Goal: Task Accomplishment & Management: Use online tool/utility

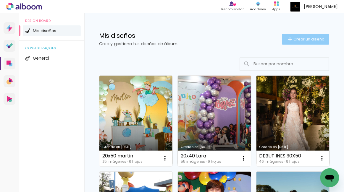
click at [279, 41] on iron-icon at bounding box center [290, 39] width 7 height 7
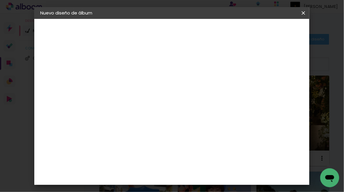
click at [137, 80] on input at bounding box center [137, 79] width 0 height 9
type input "albumes 20x50 ph"
type paper-input "albumes 20x50 ph"
click at [0, 0] on slot "Avanzar" at bounding box center [0, 0] width 0 height 0
click at [221, 85] on paper-item "Tamaño libre" at bounding box center [195, 89] width 50 height 13
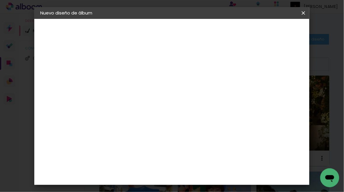
click at [221, 35] on paper-button "Avanzar" at bounding box center [206, 31] width 28 height 10
drag, startPoint x: 117, startPoint y: 86, endPoint x: 139, endPoint y: 86, distance: 21.6
click at [139, 67] on div "30 cm cm cm mm La mayoría de las encuadernadoras sugieren sangrado." at bounding box center [198, 43] width 174 height 47
type input "20"
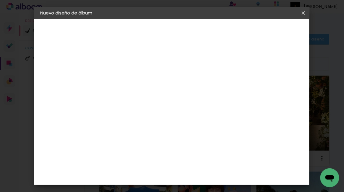
type paper-input "20"
drag, startPoint x: 207, startPoint y: 174, endPoint x: 237, endPoint y: 174, distance: 29.9
click at [237, 146] on div "cm" at bounding box center [210, 173] width 127 height 21
type input "50"
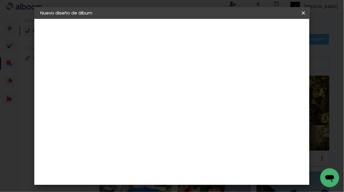
type paper-input "50"
click at [271, 31] on span "Empezar diseño" at bounding box center [261, 33] width 20 height 8
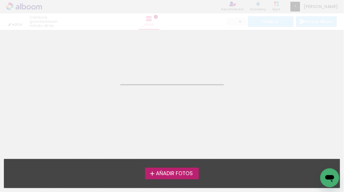
click at [182, 146] on span "Añadir Fotos" at bounding box center [174, 173] width 37 height 5
click at [0, 0] on input "file" at bounding box center [0, 0] width 0 height 0
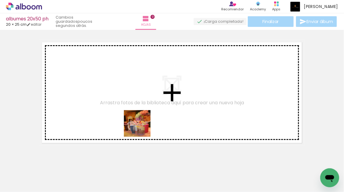
drag, startPoint x: 159, startPoint y: 173, endPoint x: 192, endPoint y: 175, distance: 32.9
click at [139, 123] on quentale-workspace at bounding box center [172, 96] width 344 height 192
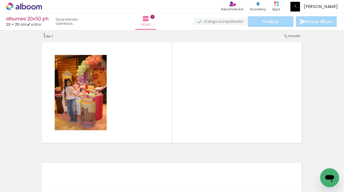
scroll to position [7, 0]
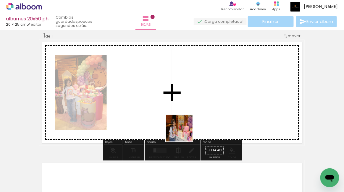
drag, startPoint x: 192, startPoint y: 175, endPoint x: 182, endPoint y: 124, distance: 51.7
click at [182, 124] on quentale-workspace at bounding box center [172, 96] width 344 height 192
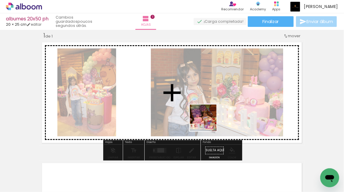
drag, startPoint x: 224, startPoint y: 166, endPoint x: 250, endPoint y: 151, distance: 31.0
click at [207, 121] on quentale-workspace at bounding box center [172, 96] width 344 height 192
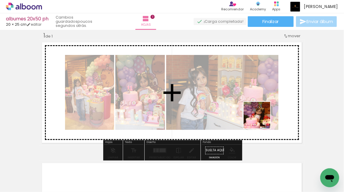
drag, startPoint x: 261, startPoint y: 174, endPoint x: 261, endPoint y: 107, distance: 66.8
click at [261, 107] on quentale-workspace at bounding box center [172, 96] width 344 height 192
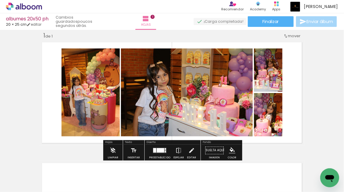
click at [9, 146] on input "Todas las fotos" at bounding box center [13, 174] width 16 height 5
click at [0, 0] on slot "No usadas" at bounding box center [0, 0] width 0 height 0
type input "No usadas"
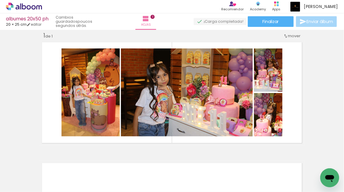
scroll to position [0, 0]
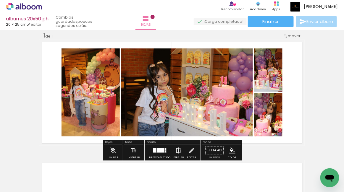
click at [161, 146] on quentale-layouter at bounding box center [160, 150] width 14 height 5
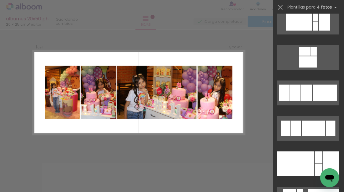
scroll to position [757, 0]
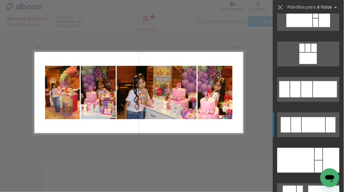
click at [279, 125] on div at bounding box center [313, 124] width 23 height 15
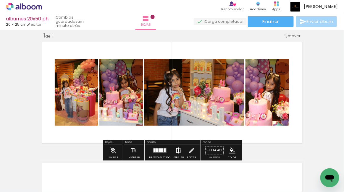
click at [179, 146] on iron-icon at bounding box center [178, 151] width 7 height 12
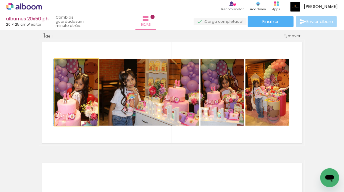
drag, startPoint x: 87, startPoint y: 98, endPoint x: 84, endPoint y: 98, distance: 3.5
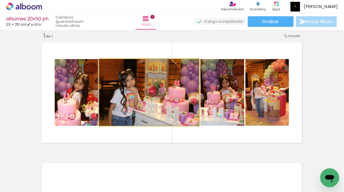
drag, startPoint x: 121, startPoint y: 98, endPoint x: 109, endPoint y: 98, distance: 12.1
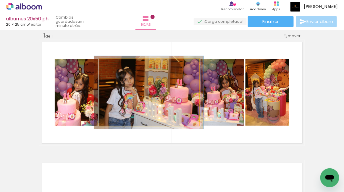
type paper-slider "109"
click at [116, 67] on div at bounding box center [114, 65] width 5 height 5
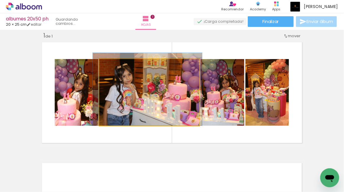
drag, startPoint x: 161, startPoint y: 92, endPoint x: 160, endPoint y: 87, distance: 5.0
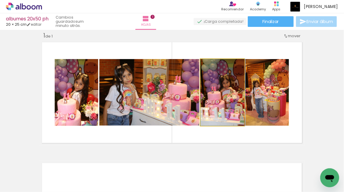
drag, startPoint x: 236, startPoint y: 88, endPoint x: 240, endPoint y: 88, distance: 4.7
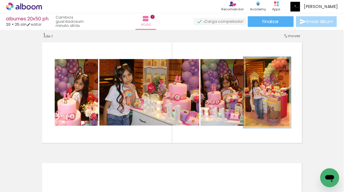
type paper-slider "107"
click at [260, 66] on div at bounding box center [260, 65] width 5 height 5
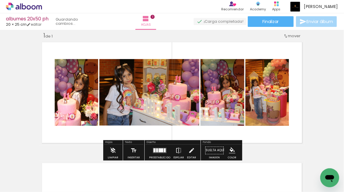
click at [279, 95] on quentale-layouter at bounding box center [171, 93] width 265 height 106
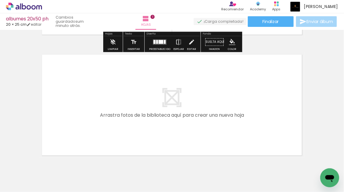
scroll to position [122, 0]
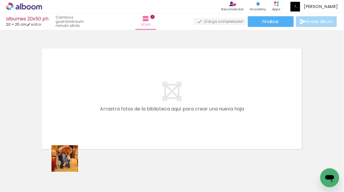
drag, startPoint x: 62, startPoint y: 184, endPoint x: 89, endPoint y: 104, distance: 84.0
click at [89, 104] on quentale-workspace at bounding box center [172, 96] width 344 height 192
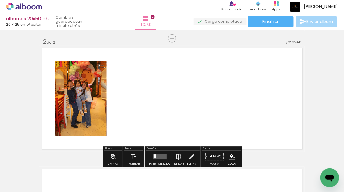
scroll to position [128, 0]
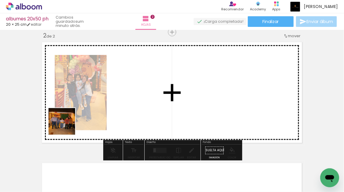
drag, startPoint x: 66, startPoint y: 172, endPoint x: 66, endPoint y: 123, distance: 49.4
click at [66, 123] on quentale-workspace at bounding box center [172, 96] width 344 height 192
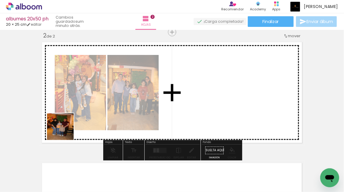
drag, startPoint x: 62, startPoint y: 177, endPoint x: 65, endPoint y: 125, distance: 52.4
click at [65, 125] on quentale-workspace at bounding box center [172, 96] width 344 height 192
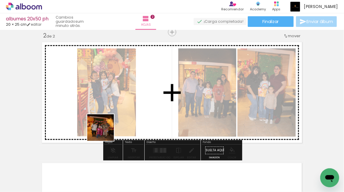
drag, startPoint x: 130, startPoint y: 171, endPoint x: 103, endPoint y: 130, distance: 49.0
click at [103, 130] on quentale-workspace at bounding box center [172, 96] width 344 height 192
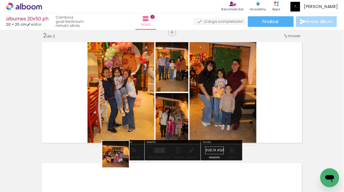
drag, startPoint x: 128, startPoint y: 177, endPoint x: 93, endPoint y: 106, distance: 79.7
click at [93, 106] on quentale-workspace at bounding box center [172, 96] width 344 height 192
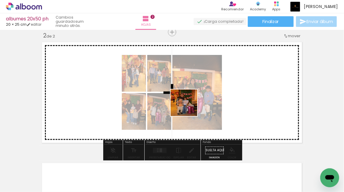
drag, startPoint x: 196, startPoint y: 174, endPoint x: 186, endPoint y: 101, distance: 73.4
click at [186, 102] on quentale-workspace at bounding box center [172, 96] width 344 height 192
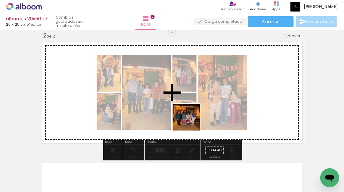
drag, startPoint x: 199, startPoint y: 170, endPoint x: 189, endPoint y: 116, distance: 54.7
click at [189, 116] on quentale-workspace at bounding box center [172, 96] width 344 height 192
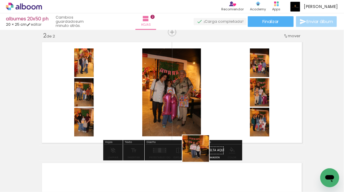
drag, startPoint x: 200, startPoint y: 181, endPoint x: 200, endPoint y: 93, distance: 87.2
click at [200, 95] on quentale-workspace at bounding box center [172, 96] width 344 height 192
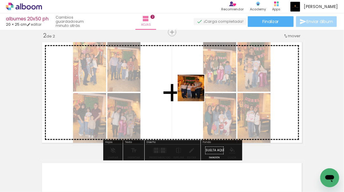
drag, startPoint x: 195, startPoint y: 174, endPoint x: 195, endPoint y: 92, distance: 81.9
click at [195, 92] on quentale-workspace at bounding box center [172, 96] width 344 height 192
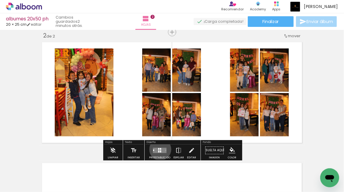
click at [160, 146] on div at bounding box center [160, 149] width 1 height 2
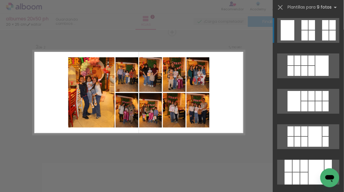
scroll to position [18, 0]
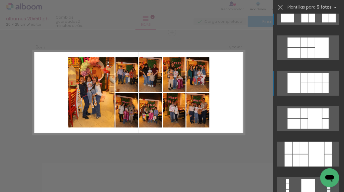
click at [279, 81] on div at bounding box center [311, 78] width 7 height 10
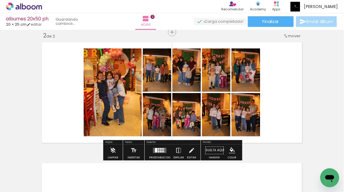
click at [279, 81] on quentale-workspace at bounding box center [172, 96] width 344 height 192
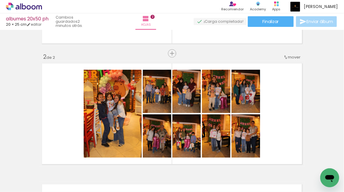
scroll to position [105, 0]
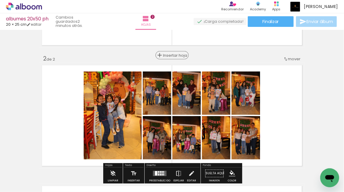
click at [171, 57] on span "Insertar hoja" at bounding box center [174, 56] width 23 height 4
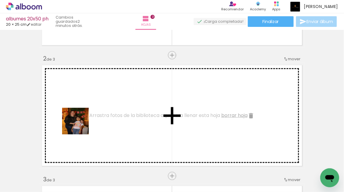
drag, startPoint x: 65, startPoint y: 170, endPoint x: 81, endPoint y: 123, distance: 50.4
click at [81, 123] on quentale-workspace at bounding box center [172, 96] width 344 height 192
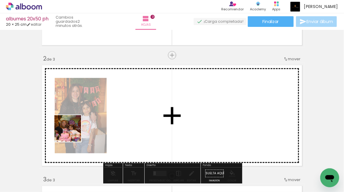
drag, startPoint x: 64, startPoint y: 183, endPoint x: 74, endPoint y: 126, distance: 57.7
click at [74, 126] on quentale-workspace at bounding box center [172, 96] width 344 height 192
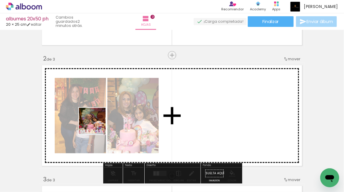
drag, startPoint x: 65, startPoint y: 167, endPoint x: 97, endPoint y: 126, distance: 51.6
click at [97, 126] on quentale-workspace at bounding box center [172, 96] width 344 height 192
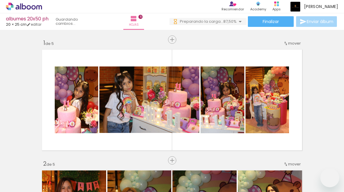
click at [88, 114] on quentale-workspace at bounding box center [172, 96] width 344 height 192
click at [63, 167] on div at bounding box center [52, 172] width 29 height 29
click at [26, 179] on iron-icon at bounding box center [24, 179] width 5 height 5
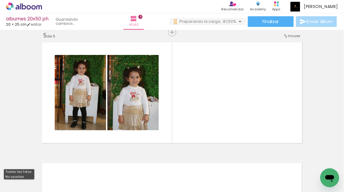
scroll to position [2515, 0]
click at [27, 176] on paper-item "No usadas" at bounding box center [19, 176] width 30 height 5
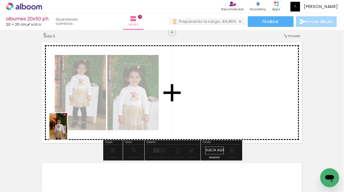
drag, startPoint x: 59, startPoint y: 168, endPoint x: 67, endPoint y: 131, distance: 38.2
click at [67, 131] on quentale-workspace at bounding box center [172, 96] width 344 height 192
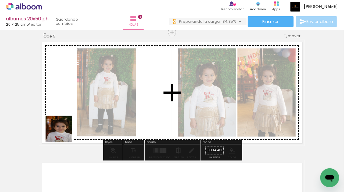
drag, startPoint x: 62, startPoint y: 174, endPoint x: 64, endPoint y: 130, distance: 44.4
click at [64, 130] on quentale-workspace at bounding box center [172, 96] width 344 height 192
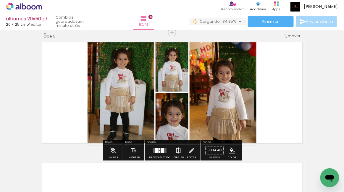
click at [161, 148] on div at bounding box center [162, 150] width 3 height 5
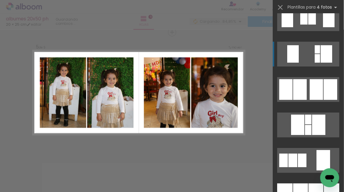
scroll to position [474, 0]
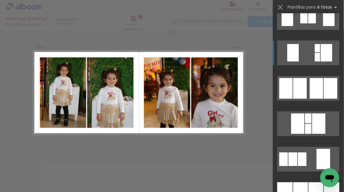
click at [300, 89] on div at bounding box center [300, 88] width 14 height 21
click at [300, 89] on quentale-layouter at bounding box center [308, 88] width 62 height 25
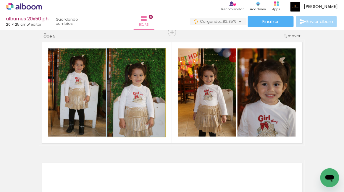
drag, startPoint x: 140, startPoint y: 90, endPoint x: 140, endPoint y: 85, distance: 4.7
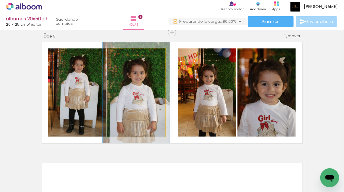
drag, startPoint x: 123, startPoint y: 57, endPoint x: 126, endPoint y: 57, distance: 3.0
type paper-slider "114"
click at [126, 57] on div at bounding box center [123, 54] width 9 height 9
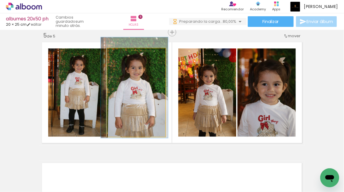
drag, startPoint x: 133, startPoint y: 88, endPoint x: 132, endPoint y: 83, distance: 5.3
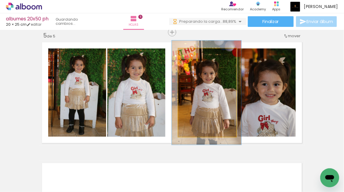
drag, startPoint x: 194, startPoint y: 54, endPoint x: 198, endPoint y: 54, distance: 4.2
type paper-slider "119"
click at [198, 54] on div at bounding box center [195, 54] width 9 height 9
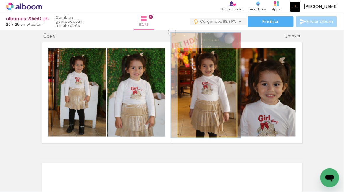
drag, startPoint x: 212, startPoint y: 91, endPoint x: 211, endPoint y: 84, distance: 7.4
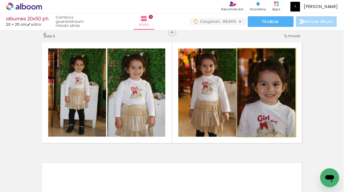
drag, startPoint x: 265, startPoint y: 88, endPoint x: 258, endPoint y: 88, distance: 7.1
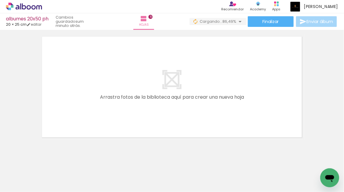
scroll to position [623, 0]
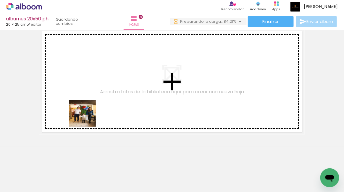
drag, startPoint x: 65, startPoint y: 174, endPoint x: 95, endPoint y: 103, distance: 77.2
click at [95, 103] on quentale-workspace at bounding box center [172, 96] width 344 height 192
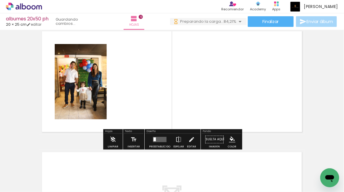
scroll to position [612, 0]
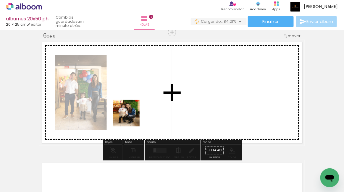
drag, startPoint x: 67, startPoint y: 174, endPoint x: 130, endPoint y: 118, distance: 84.8
click at [130, 118] on quentale-workspace at bounding box center [172, 96] width 344 height 192
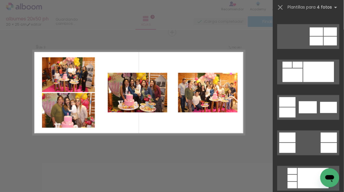
scroll to position [103, 0]
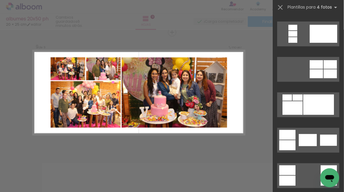
click at [296, 108] on div at bounding box center [293, 108] width 20 height 14
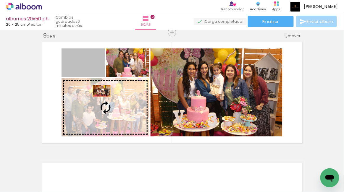
drag, startPoint x: 90, startPoint y: 66, endPoint x: 102, endPoint y: 91, distance: 27.2
click at [0, 0] on slot at bounding box center [0, 0] width 0 height 0
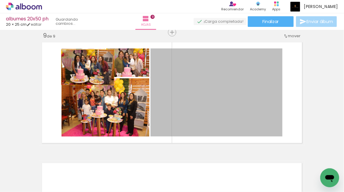
drag, startPoint x: 189, startPoint y: 68, endPoint x: 88, endPoint y: 67, distance: 100.8
click at [0, 0] on slot at bounding box center [0, 0] width 0 height 0
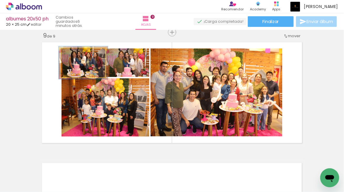
click at [79, 56] on div at bounding box center [77, 54] width 5 height 5
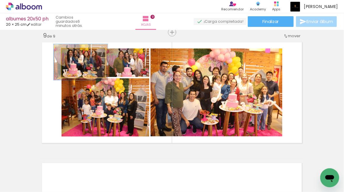
type paper-slider "124"
click at [81, 56] on div at bounding box center [80, 54] width 5 height 5
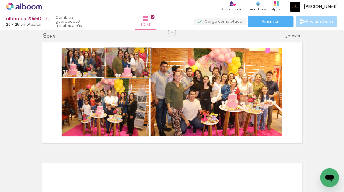
type paper-slider "109"
click at [122, 55] on div at bounding box center [121, 54] width 5 height 5
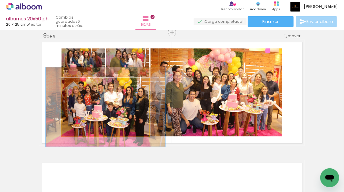
drag, startPoint x: 74, startPoint y: 86, endPoint x: 81, endPoint y: 87, distance: 7.4
type paper-slider "136"
click at [81, 87] on div at bounding box center [82, 84] width 9 height 9
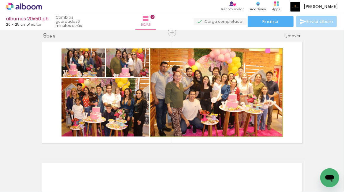
click at [168, 53] on div at bounding box center [164, 54] width 9 height 9
drag, startPoint x: 183, startPoint y: 93, endPoint x: 192, endPoint y: 86, distance: 10.5
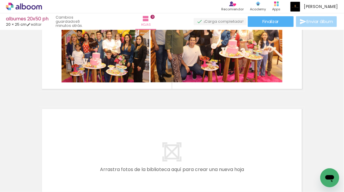
scroll to position [1096, 0]
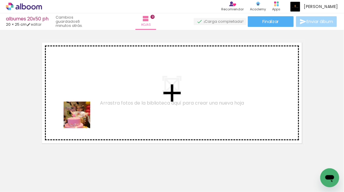
drag, startPoint x: 68, startPoint y: 166, endPoint x: 85, endPoint y: 120, distance: 49.1
click at [84, 111] on quentale-workspace at bounding box center [172, 96] width 344 height 192
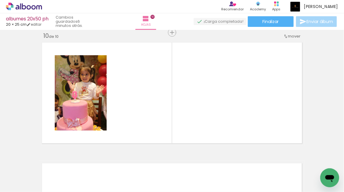
scroll to position [1096, 0]
drag, startPoint x: 89, startPoint y: 175, endPoint x: 92, endPoint y: 126, distance: 49.2
click at [92, 127] on quentale-workspace at bounding box center [172, 96] width 344 height 192
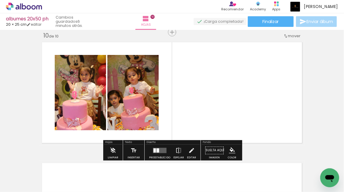
drag, startPoint x: 62, startPoint y: 168, endPoint x: 67, endPoint y: 132, distance: 36.1
click at [67, 132] on quentale-workspace at bounding box center [172, 96] width 344 height 192
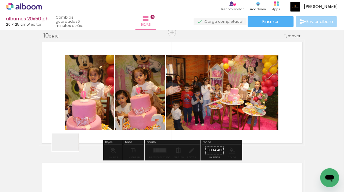
drag, startPoint x: 70, startPoint y: 170, endPoint x: 62, endPoint y: 166, distance: 9.1
click at [69, 137] on quentale-workspace at bounding box center [172, 96] width 344 height 192
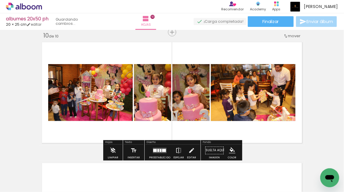
drag, startPoint x: 62, startPoint y: 166, endPoint x: 62, endPoint y: 133, distance: 33.1
click at [62, 133] on quentale-workspace at bounding box center [172, 96] width 344 height 192
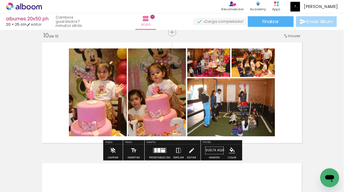
click at [159, 152] on quentale-layouter at bounding box center [160, 150] width 14 height 5
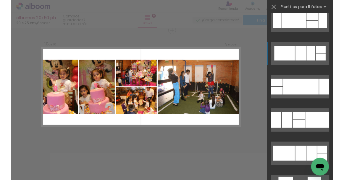
scroll to position [932, 0]
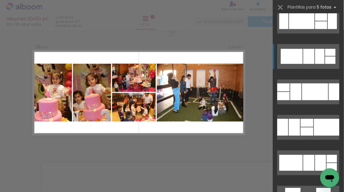
click at [306, 127] on quentale-layouter at bounding box center [308, 127] width 62 height 25
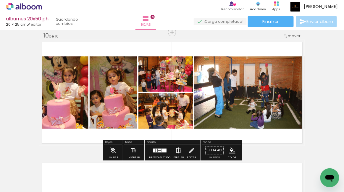
click at [306, 127] on quentale-workspace at bounding box center [172, 96] width 344 height 192
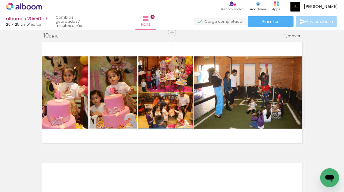
drag, startPoint x: 182, startPoint y: 116, endPoint x: 169, endPoint y: 115, distance: 13.0
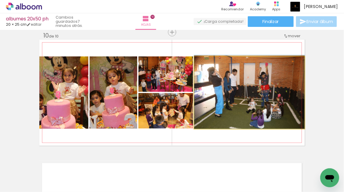
drag, startPoint x: 233, startPoint y: 97, endPoint x: 237, endPoint y: 94, distance: 5.5
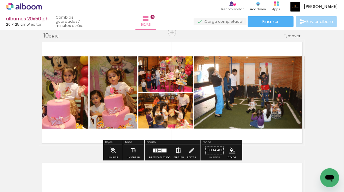
click at [267, 23] on span "Finalizar" at bounding box center [271, 22] width 16 height 4
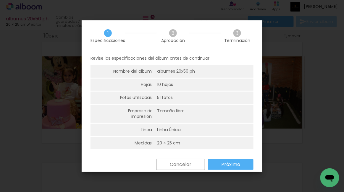
click at [0, 0] on slot "Próximo" at bounding box center [0, 0] width 0 height 0
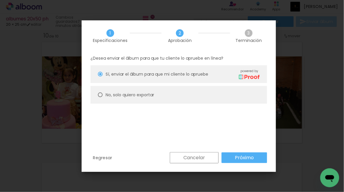
click at [0, 0] on slot "No, solo quiero exportar" at bounding box center [0, 0] width 0 height 0
type paper-radio-button "on"
click at [229, 156] on paper-button "Próximo" at bounding box center [244, 158] width 46 height 11
type input "Alta, 300 DPI"
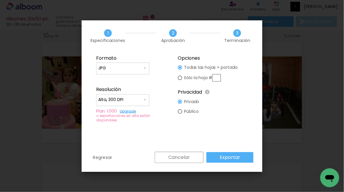
click at [0, 0] on slot "Exportar" at bounding box center [0, 0] width 0 height 0
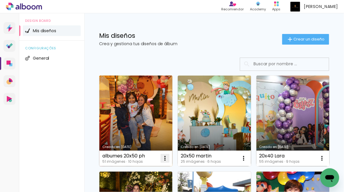
click at [165, 146] on iron-icon at bounding box center [164, 158] width 7 height 7
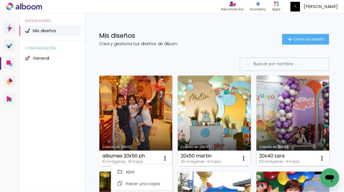
click at [142, 59] on div at bounding box center [214, 64] width 230 height 13
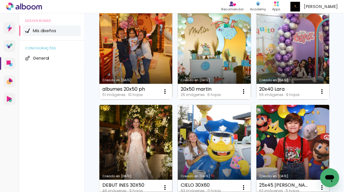
scroll to position [67, 0]
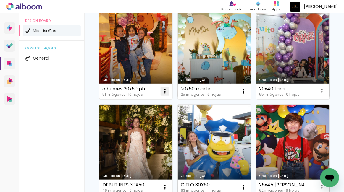
click at [166, 92] on iron-icon at bounding box center [164, 91] width 7 height 7
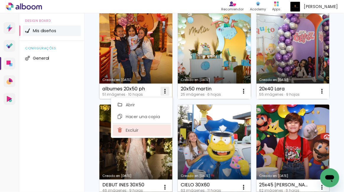
click at [153, 130] on paper-item "Excluir" at bounding box center [142, 130] width 58 height 12
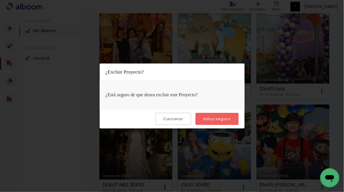
click at [195, 120] on div "Cancelar Estoy seguro" at bounding box center [172, 119] width 145 height 20
click at [198, 120] on paper-button "Estoy seguro" at bounding box center [216, 119] width 43 height 12
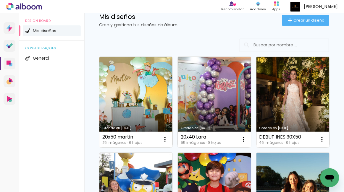
scroll to position [0, 0]
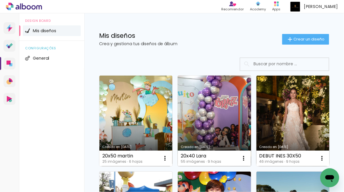
click at [208, 122] on link "Creado en [DATE]" at bounding box center [214, 121] width 73 height 91
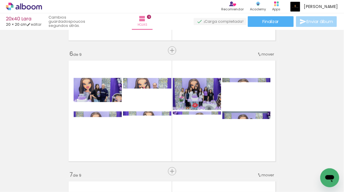
scroll to position [595, 0]
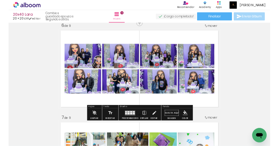
scroll to position [615, 0]
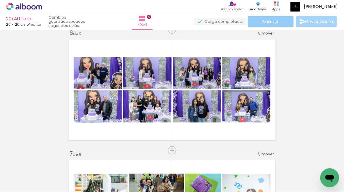
click at [283, 24] on paper-button "Finalizar" at bounding box center [271, 21] width 46 height 11
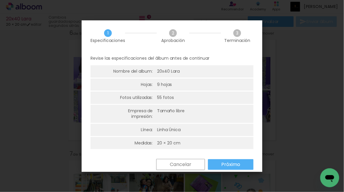
click at [231, 158] on div "Revise las especificaciones del álbum antes de continuar Nombre del album: 20x4…" at bounding box center [172, 105] width 181 height 108
click at [0, 0] on slot "Próximo" at bounding box center [0, 0] width 0 height 0
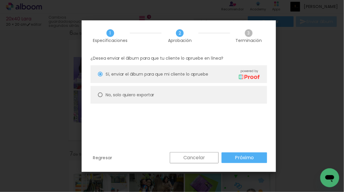
click at [0, 0] on slot "No, solo quiero exportar" at bounding box center [0, 0] width 0 height 0
type paper-radio-button "on"
click at [259, 164] on div "Regresar Cancelar Próximo" at bounding box center [179, 162] width 194 height 20
click at [256, 158] on paper-button "Próximo" at bounding box center [244, 158] width 46 height 11
type input "Alta, 300 DPI"
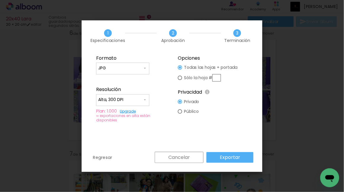
click at [215, 78] on input "text" at bounding box center [216, 77] width 9 height 7
type paper-radio-button "on"
type input "6"
click at [213, 157] on paper-button "Exportar" at bounding box center [229, 157] width 47 height 11
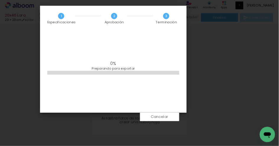
scroll to position [524, 0]
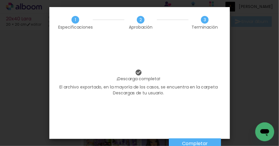
click at [0, 0] on slot "Completar" at bounding box center [0, 0] width 0 height 0
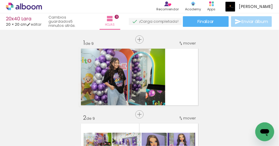
scroll to position [524, 0]
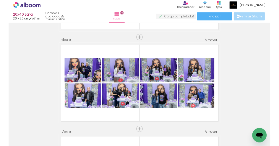
scroll to position [606, 0]
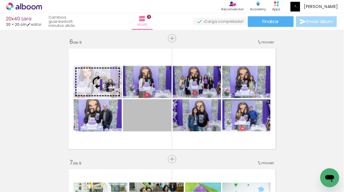
drag, startPoint x: 160, startPoint y: 120, endPoint x: 110, endPoint y: 86, distance: 60.6
click at [0, 0] on slot at bounding box center [0, 0] width 0 height 0
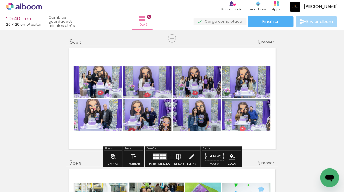
click at [279, 101] on div "Insertar hoja 1 de 9 Insertar hoja 2 de 9 Insertar hoja 3 de 9 Insertar hoja 4 …" at bounding box center [172, 31] width 344 height 1210
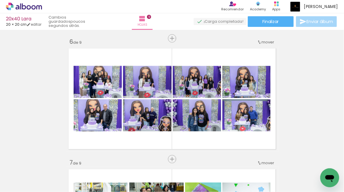
click at [279, 71] on div "Insertar hoja 1 de 9 Insertar hoja 2 de 9 Insertar hoja 3 de 9 Insertar hoja 4 …" at bounding box center [172, 31] width 344 height 1210
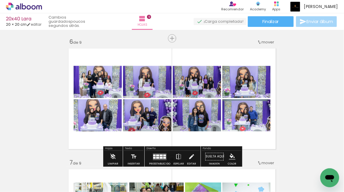
click at [196, 44] on div "Insertar hoja 1 de 9 Insertar hoja 2 de 9 Insertar hoja 3 de 9 Insertar hoja 4 …" at bounding box center [172, 31] width 344 height 1210
click at [160, 85] on quentale-photo at bounding box center [147, 82] width 48 height 32
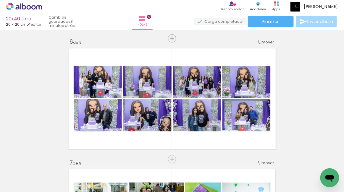
click at [279, 79] on div "Insertar hoja 1 de 9 Insertar hoja 2 de 9 Insertar hoja 3 de 9 Insertar hoja 4 …" at bounding box center [172, 31] width 344 height 1210
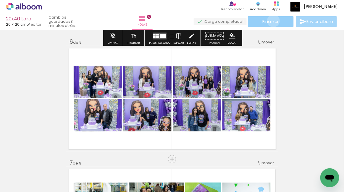
click at [271, 21] on span "Finalizar" at bounding box center [271, 22] width 16 height 4
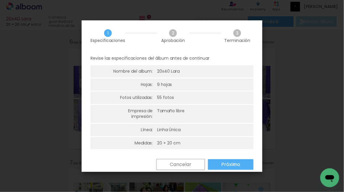
click at [0, 0] on slot "Próximo" at bounding box center [0, 0] width 0 height 0
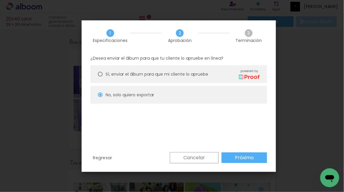
click at [0, 0] on slot "Próximo" at bounding box center [0, 0] width 0 height 0
type input "Alta, 300 DPI"
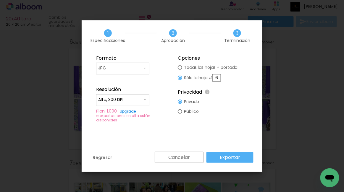
click at [0, 0] on slot "Todas las hojas + portada" at bounding box center [0, 0] width 0 height 0
type paper-radio-button "on"
click at [217, 79] on input "6" at bounding box center [216, 77] width 9 height 7
type paper-radio-button "on"
drag, startPoint x: 217, startPoint y: 79, endPoint x: 221, endPoint y: 79, distance: 4.1
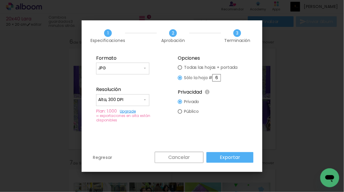
click at [221, 79] on input "6" at bounding box center [216, 77] width 9 height 7
click at [0, 0] on slot "Todas las hojas + portada" at bounding box center [0, 0] width 0 height 0
click at [229, 116] on fieldset "Opciones Todas las hojas + portada Sólo la hoja # Privacidad Todo el contenido …" at bounding box center [213, 88] width 80 height 75
click at [0, 0] on slot "Exportar" at bounding box center [0, 0] width 0 height 0
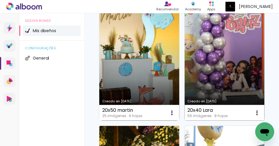
scroll to position [137, 0]
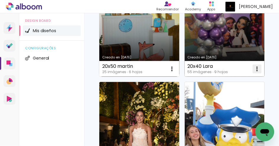
click at [254, 71] on iron-icon at bounding box center [257, 69] width 7 height 7
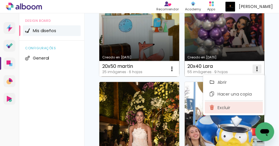
click at [234, 107] on paper-item "Excluir" at bounding box center [234, 108] width 58 height 12
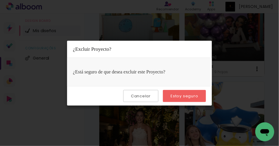
click at [204, 100] on paper-button "Estoy seguro" at bounding box center [184, 96] width 43 height 12
